Goal: Check status: Check status

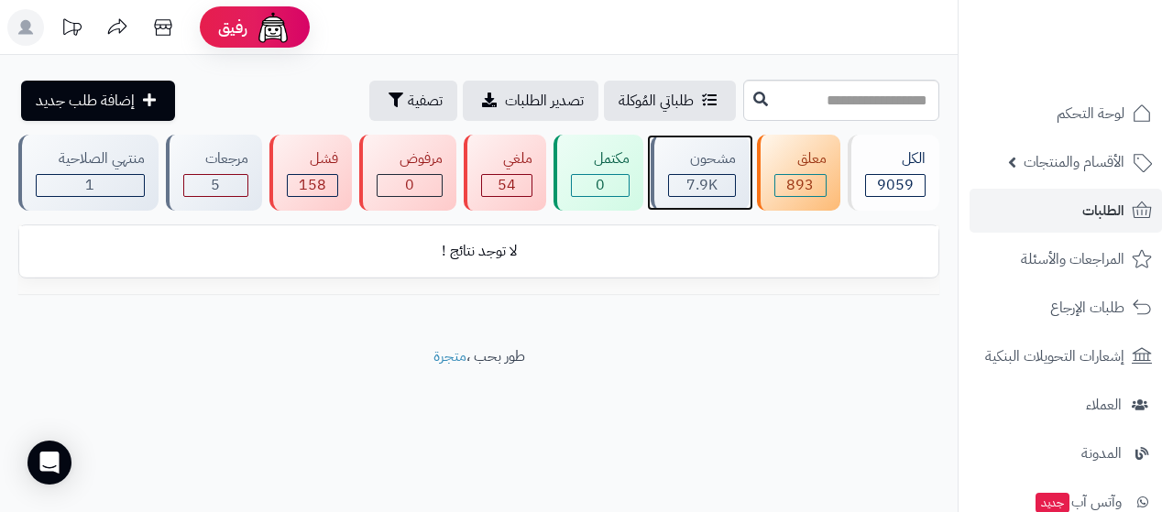
click at [715, 170] on div "مشحون 7.9K" at bounding box center [700, 173] width 99 height 76
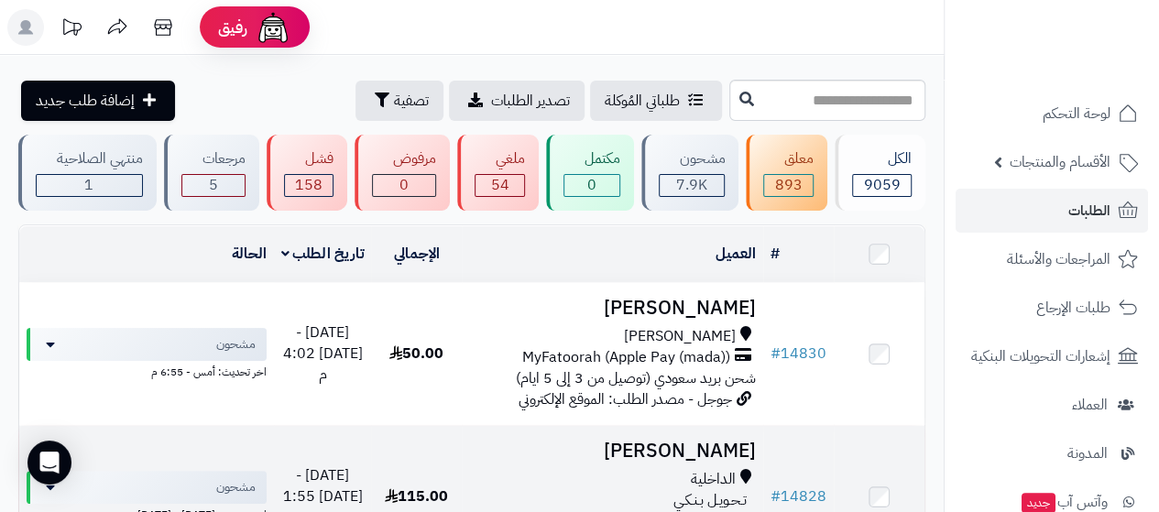
click at [711, 455] on h3 "[PERSON_NAME]" at bounding box center [612, 451] width 287 height 21
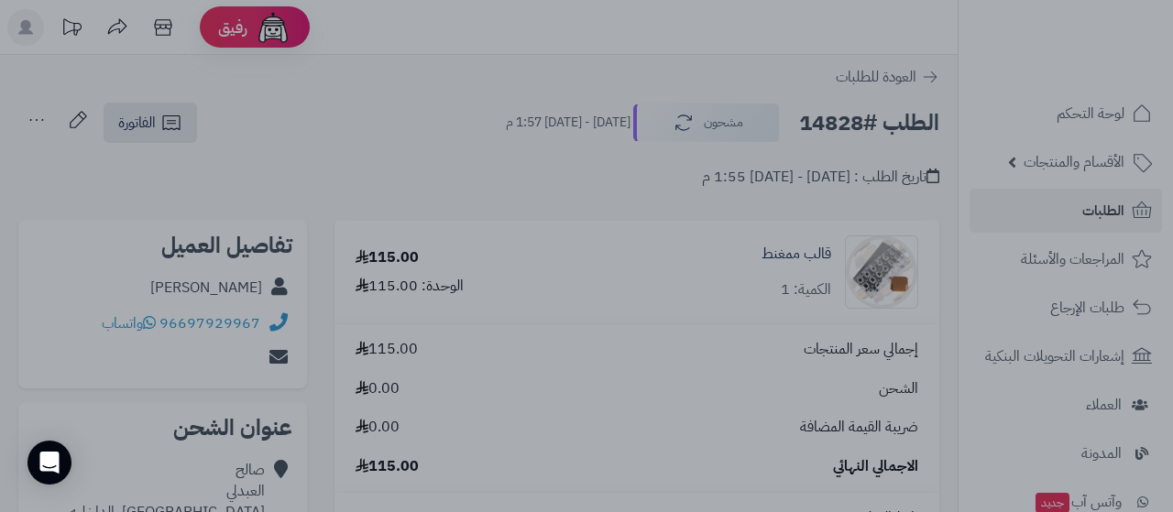
click at [196, 175] on div at bounding box center [586, 256] width 1173 height 512
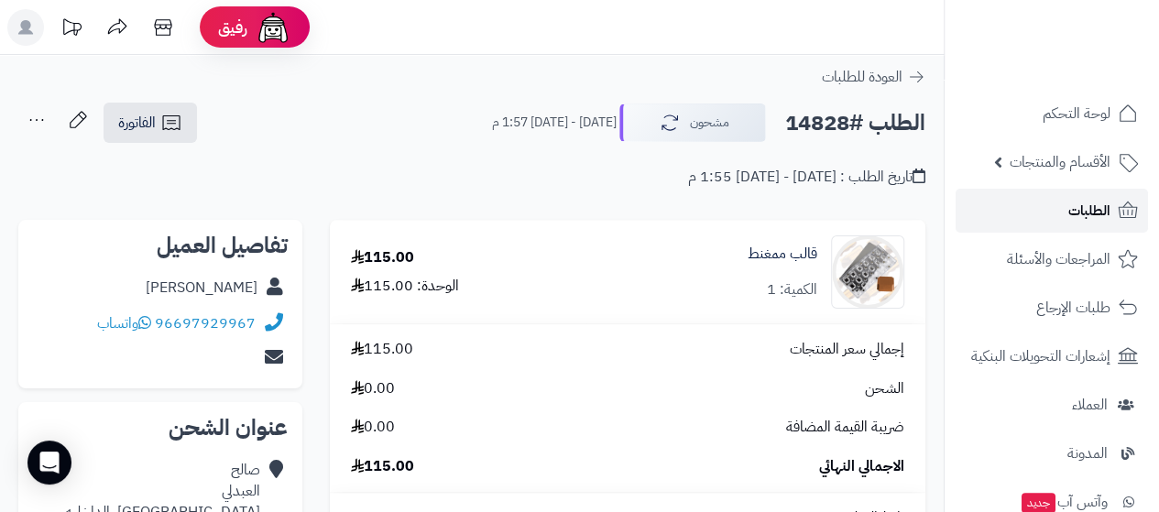
click at [1024, 210] on link "الطلبات" at bounding box center [1052, 211] width 192 height 44
